Goal: Transaction & Acquisition: Purchase product/service

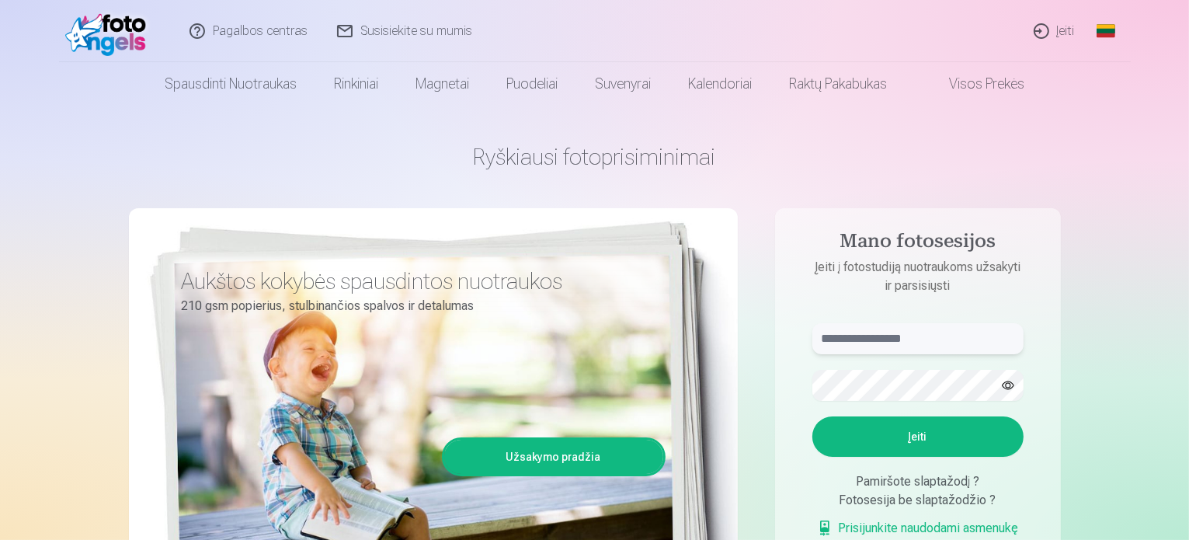
click at [884, 342] on input "text" at bounding box center [917, 338] width 211 height 31
click at [888, 345] on input "text" at bounding box center [917, 338] width 211 height 31
type input "**********"
click at [909, 433] on button "Įeiti" at bounding box center [917, 436] width 211 height 40
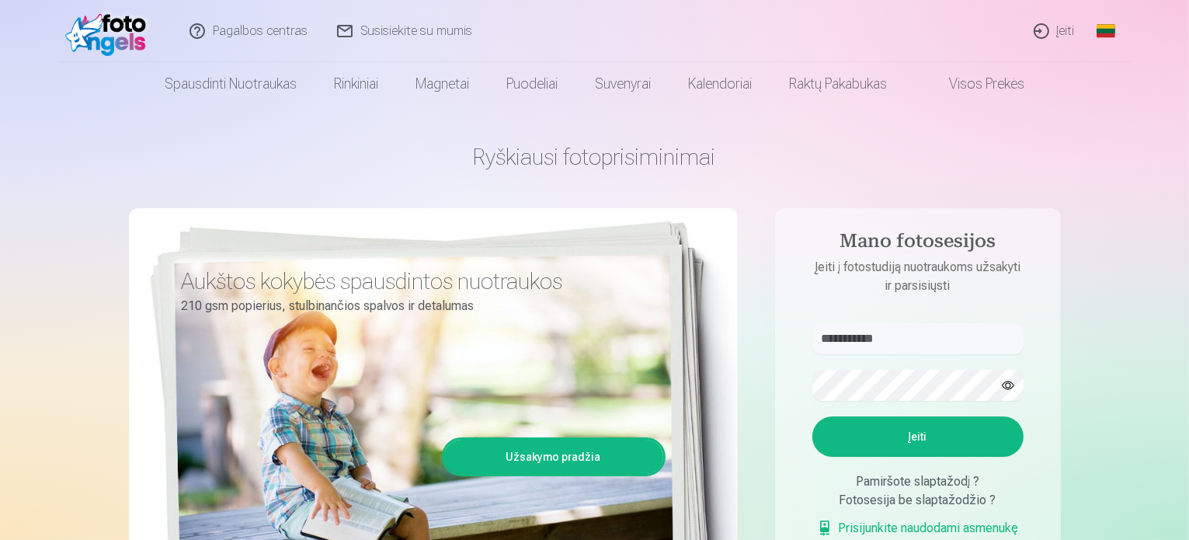
click at [1009, 377] on button "button" at bounding box center [1008, 385] width 30 height 30
click at [913, 436] on button "Įeiti" at bounding box center [917, 436] width 211 height 40
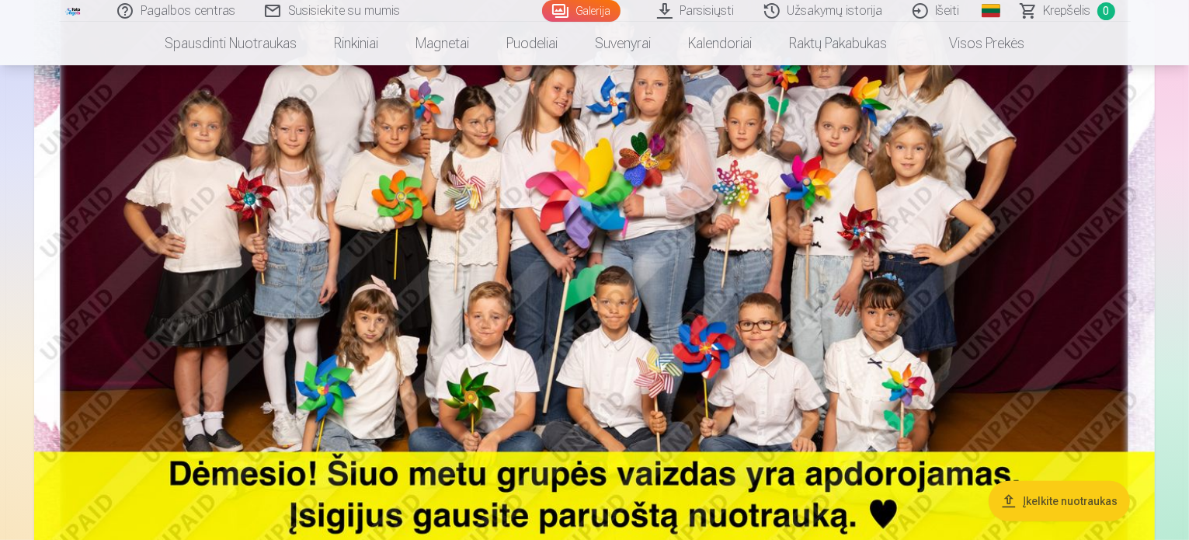
scroll to position [311, 0]
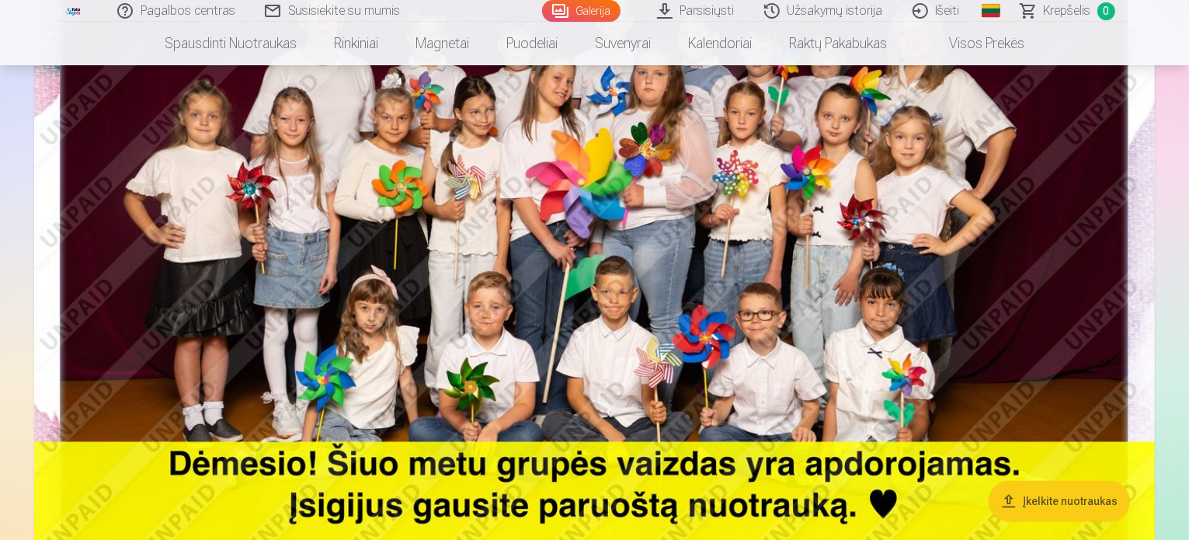
click at [696, 293] on img at bounding box center [594, 234] width 1120 height 748
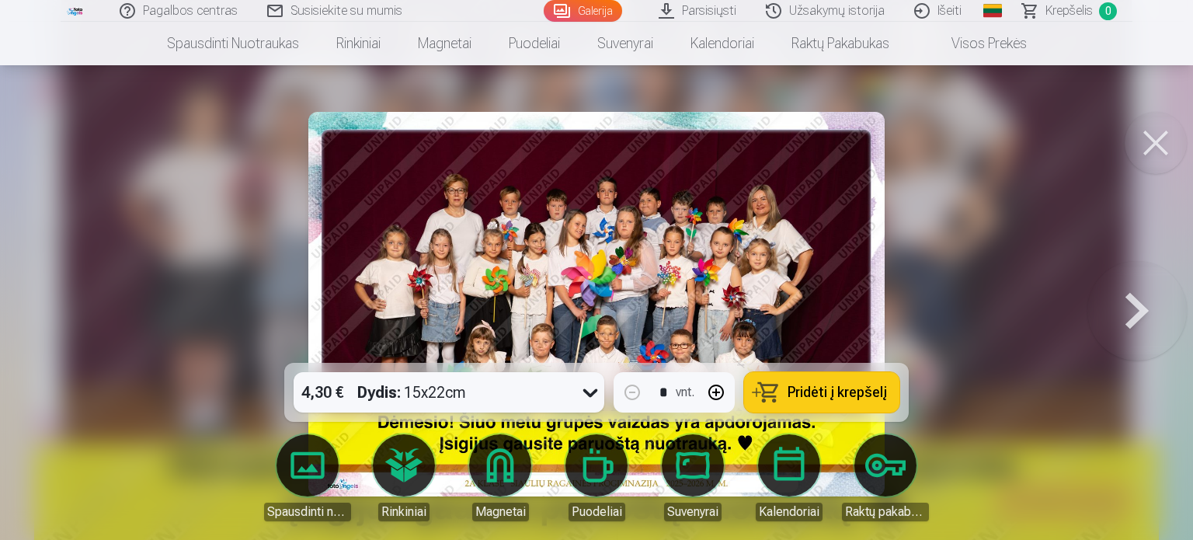
click at [663, 283] on img at bounding box center [596, 304] width 576 height 384
click at [696, 251] on img at bounding box center [596, 304] width 576 height 384
click at [963, 269] on div at bounding box center [596, 270] width 1193 height 540
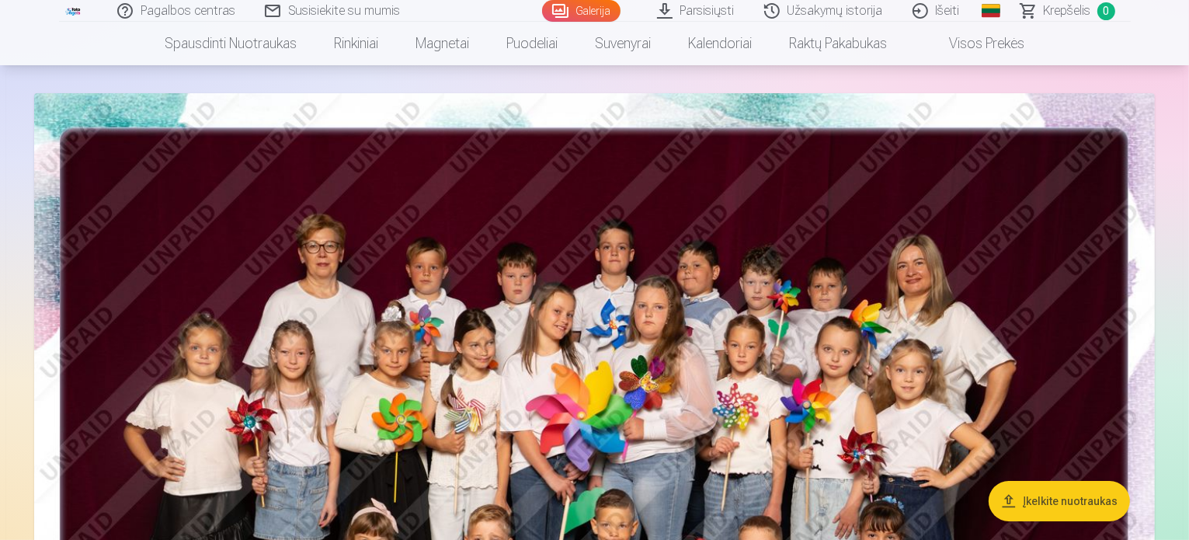
scroll to position [311, 0]
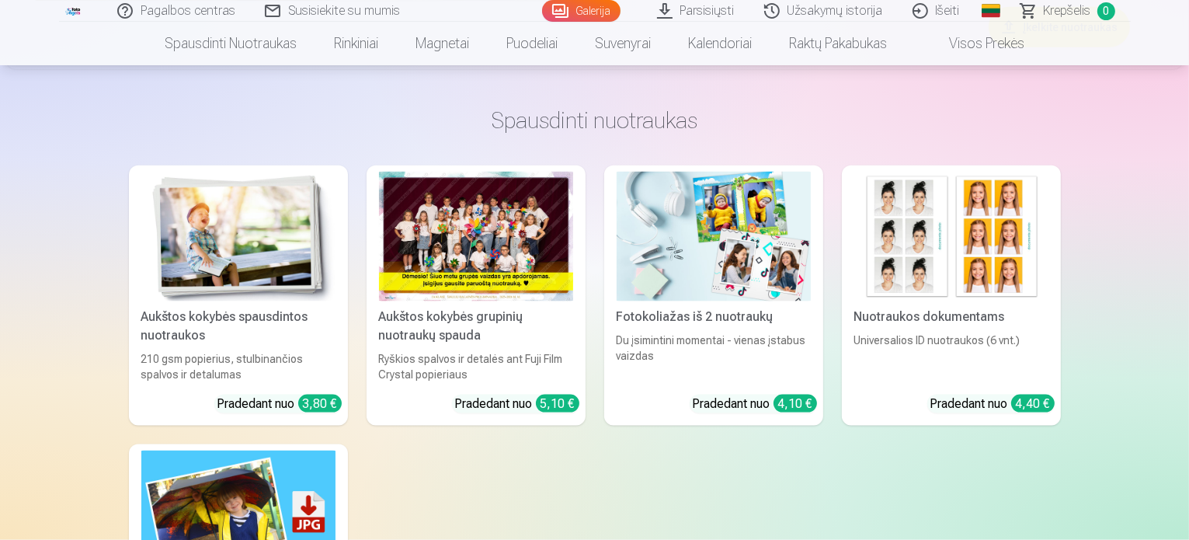
scroll to position [2096, 0]
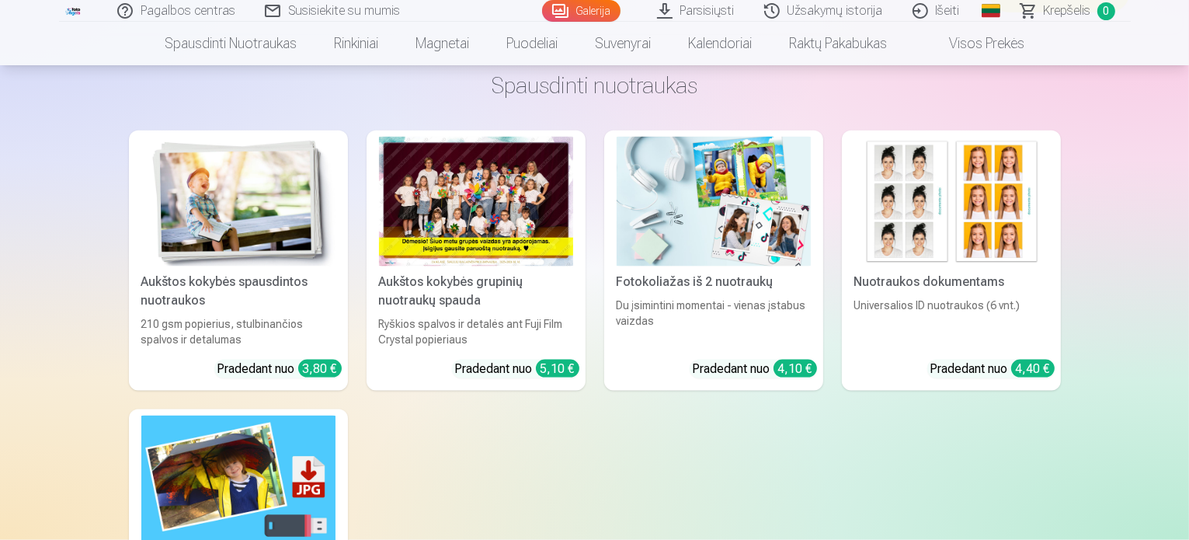
click at [512, 266] on div at bounding box center [476, 202] width 194 height 130
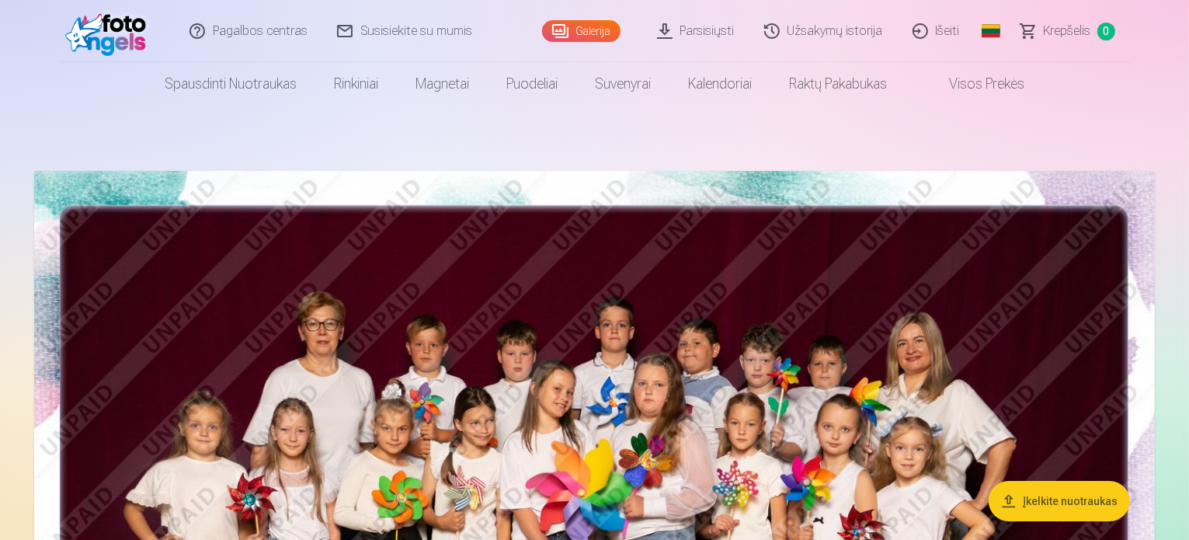
click at [934, 24] on link "Išeiti" at bounding box center [936, 31] width 77 height 62
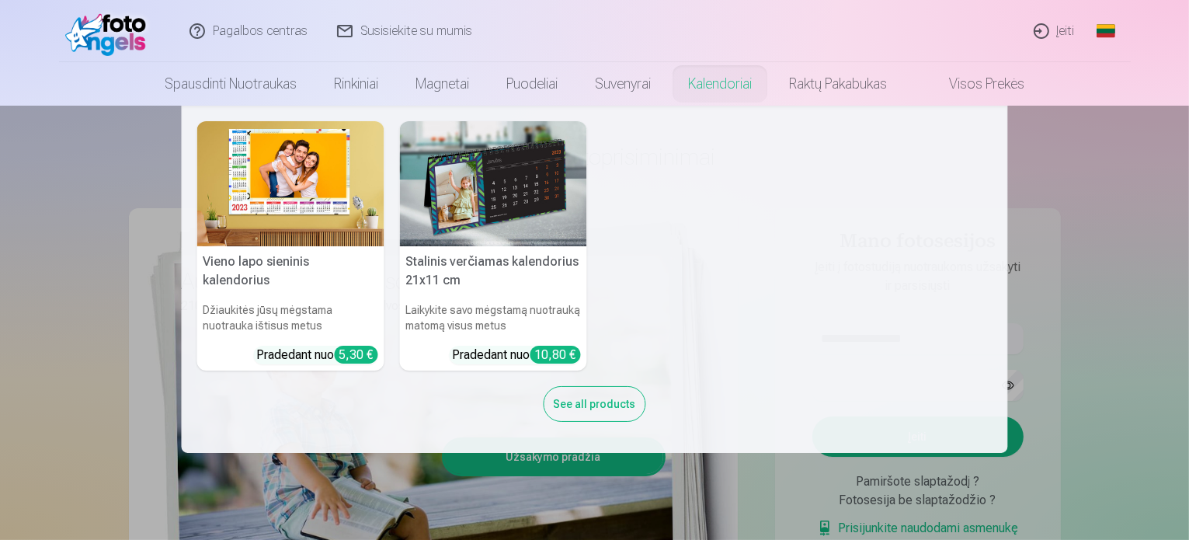
click at [107, 172] on nav "Vieno lapo sieninis kalendorius Džiaukitės jūsų mėgstama nuotrauka ištisus metu…" at bounding box center [594, 279] width 1189 height 347
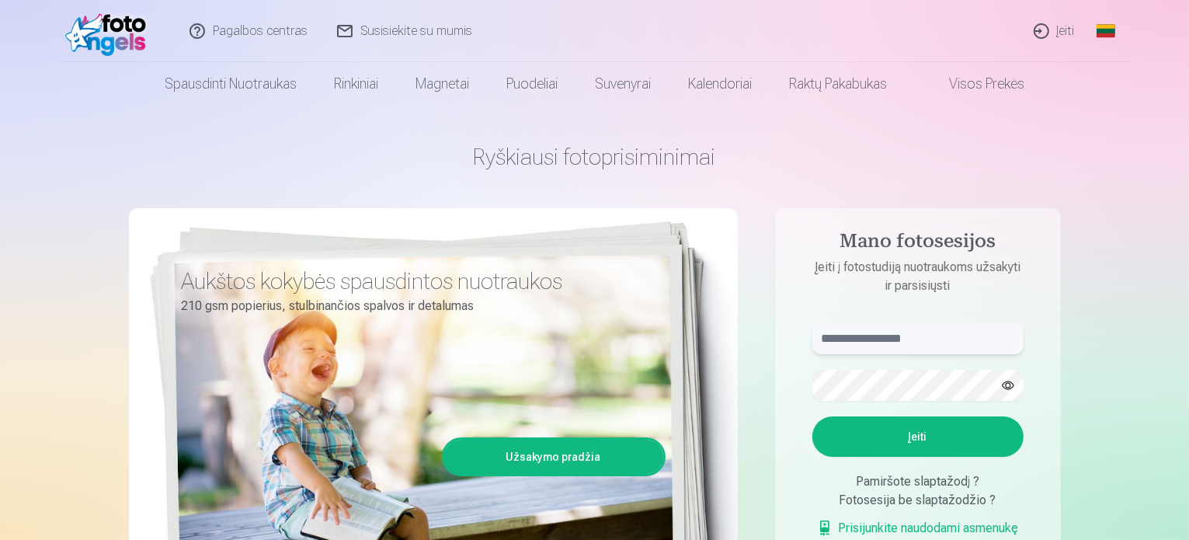
click at [880, 338] on input "text" at bounding box center [917, 338] width 211 height 31
